Goal: Information Seeking & Learning: Learn about a topic

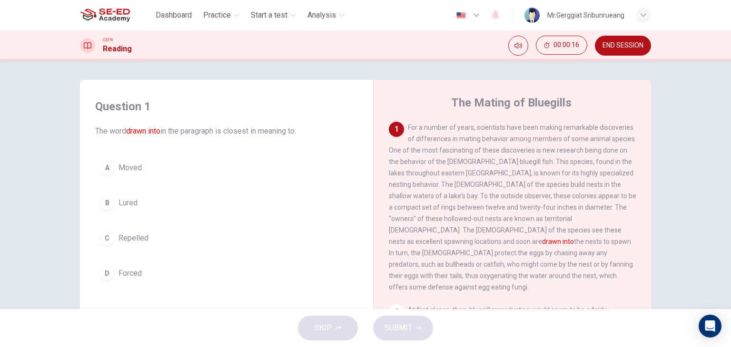
drag, startPoint x: 502, startPoint y: 230, endPoint x: 555, endPoint y: 238, distance: 53.4
click at [555, 238] on div "1 For a number of years, scientists have been making remarkable discoveries of …" at bounding box center [512, 207] width 247 height 171
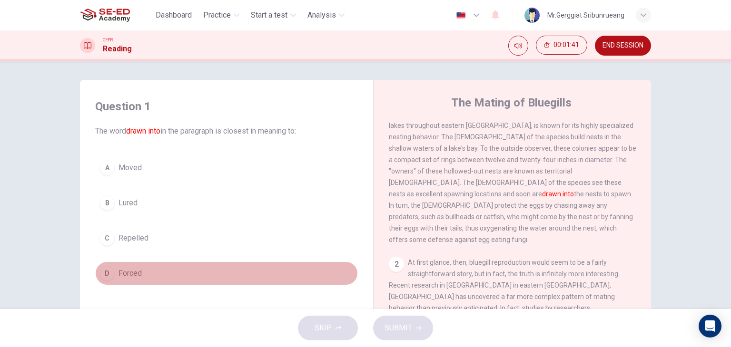
click at [129, 269] on span "Forced" at bounding box center [129, 273] width 23 height 11
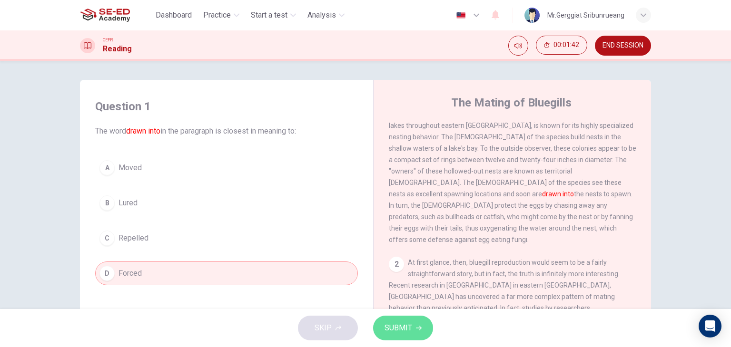
click at [399, 323] on span "SUBMIT" at bounding box center [398, 328] width 28 height 13
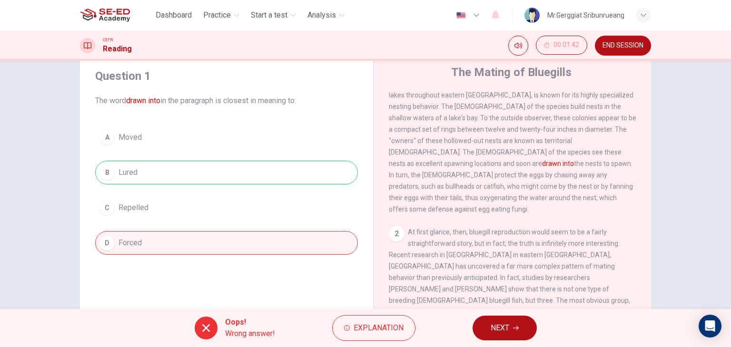
scroll to position [48, 0]
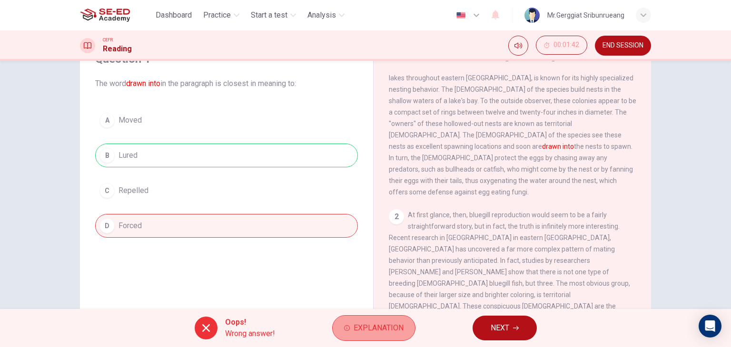
click at [365, 323] on span "Explanation" at bounding box center [378, 328] width 50 height 13
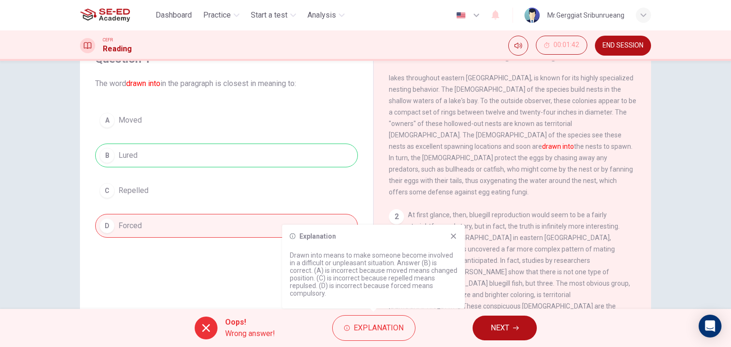
click at [500, 325] on span "NEXT" at bounding box center [499, 328] width 19 height 13
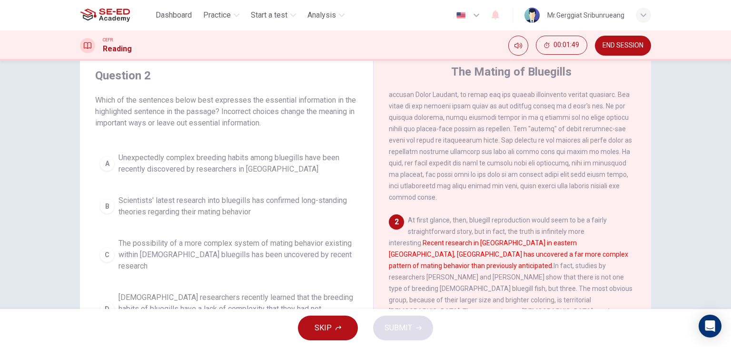
scroll to position [0, 0]
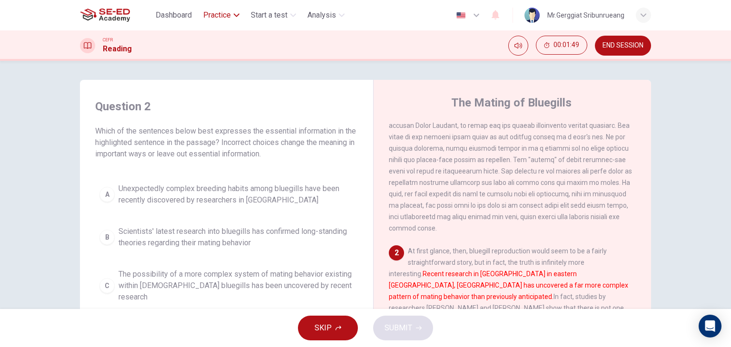
click at [227, 20] on span "Practice" at bounding box center [217, 15] width 28 height 11
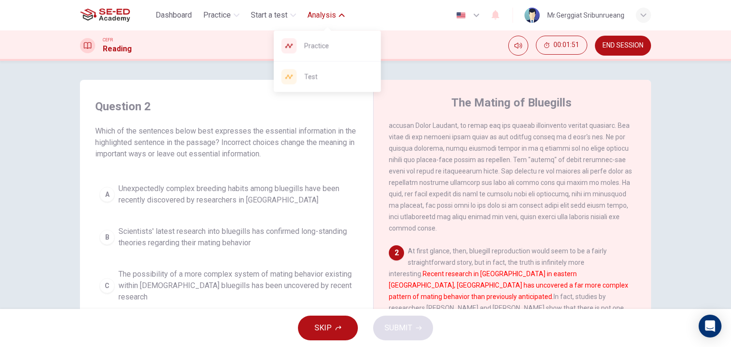
click at [335, 23] on button "Analysis" at bounding box center [325, 15] width 45 height 17
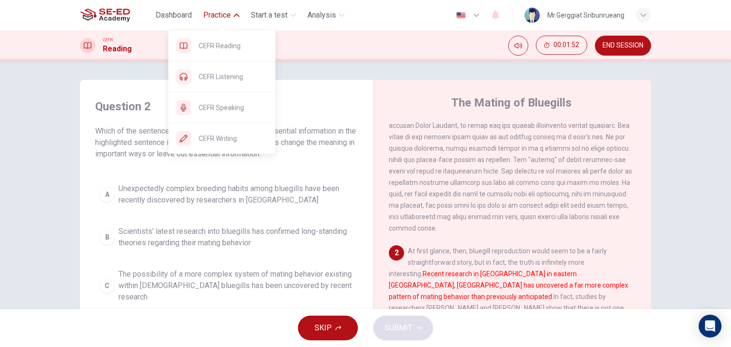
click at [229, 14] on span "Practice" at bounding box center [217, 15] width 28 height 11
click at [225, 18] on span "Practice" at bounding box center [217, 15] width 28 height 11
